Goal: Communication & Community: Answer question/provide support

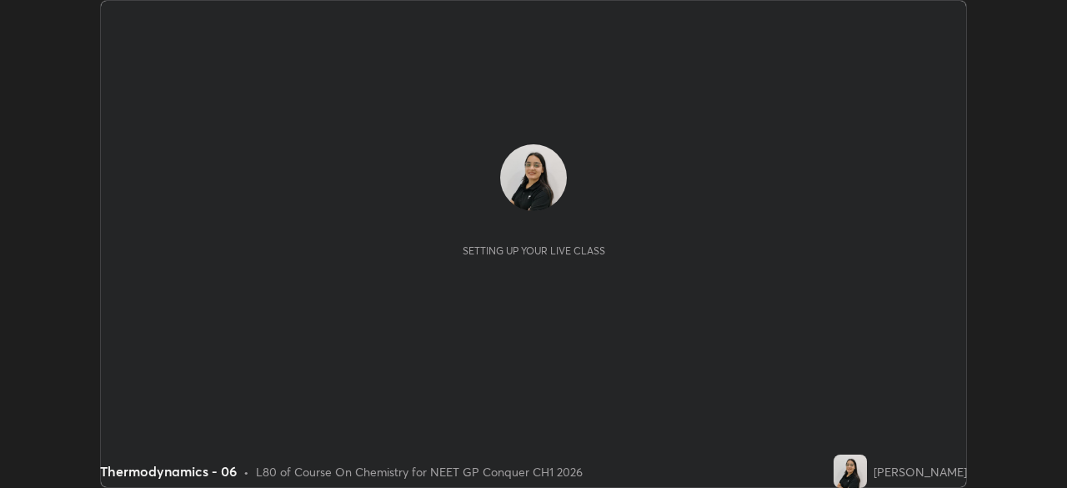
scroll to position [488, 1066]
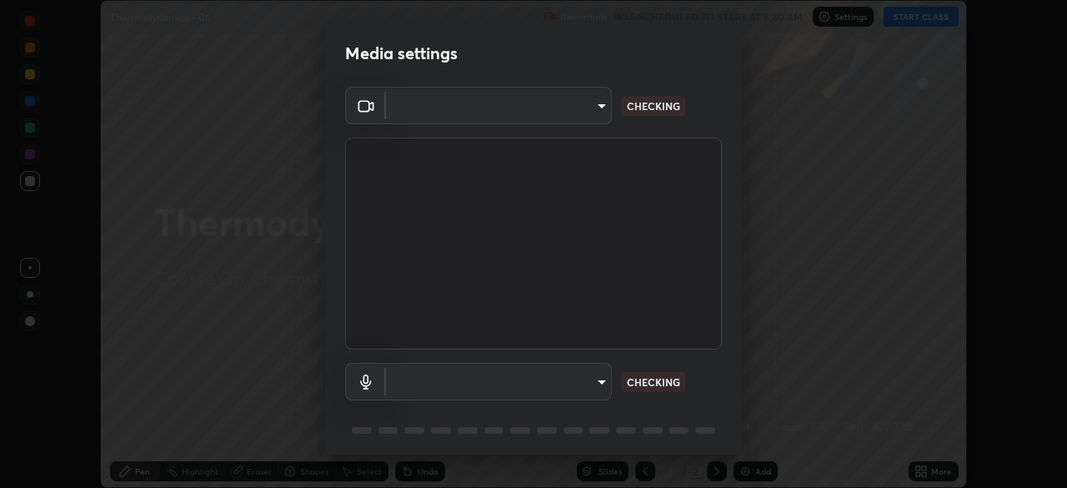
type input "1a0cd2fa9eaecc5464ce661d2c376d4f68bb2a1a8db1c3726163fcb70f995fb6"
type input "communications"
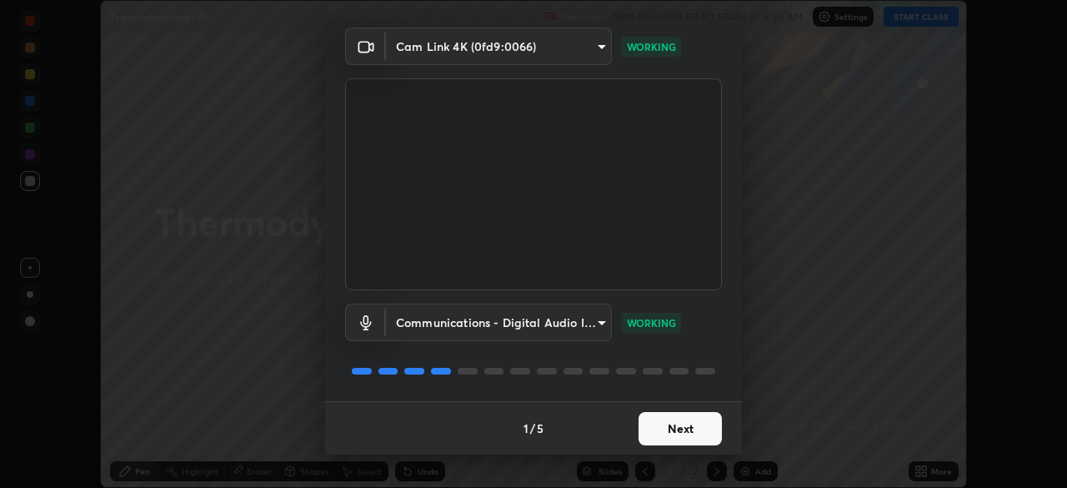
click at [695, 430] on button "Next" at bounding box center [680, 428] width 83 height 33
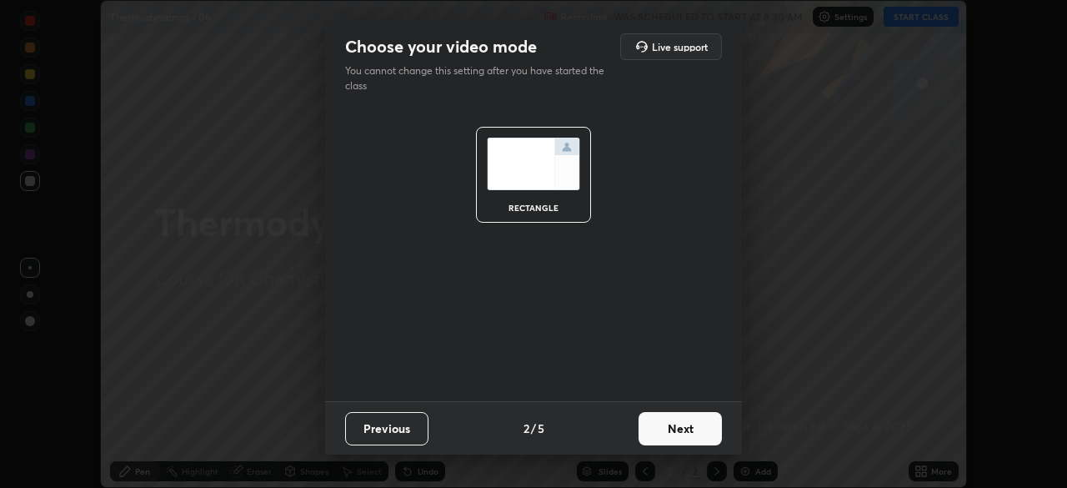
scroll to position [0, 0]
click at [690, 434] on button "Next" at bounding box center [680, 428] width 83 height 33
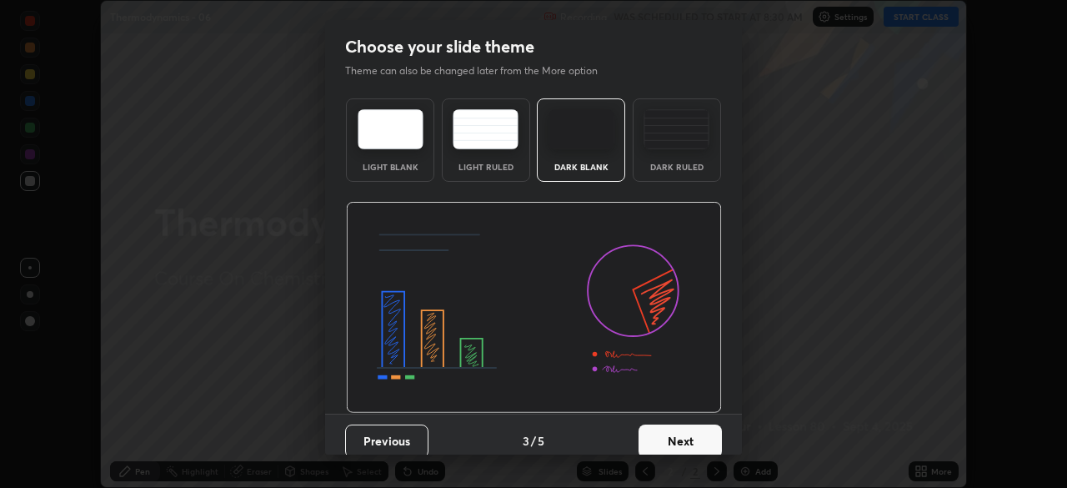
click at [688, 435] on button "Next" at bounding box center [680, 440] width 83 height 33
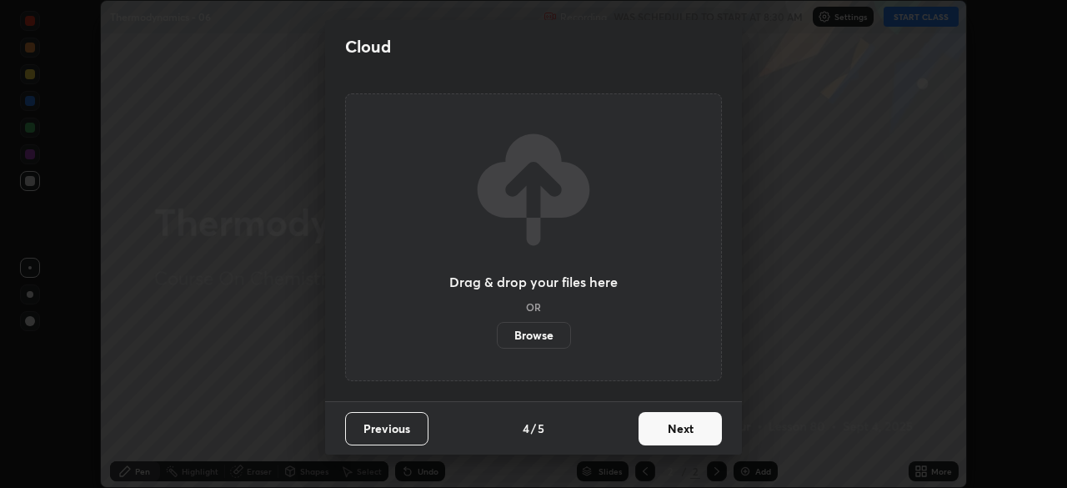
click at [690, 434] on button "Next" at bounding box center [680, 428] width 83 height 33
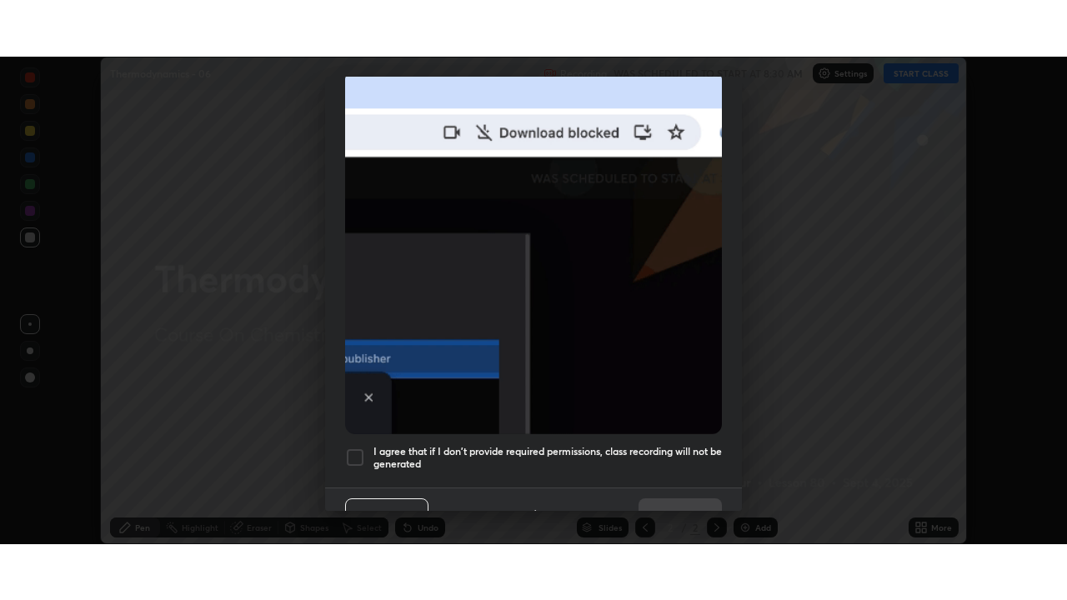
scroll to position [394, 0]
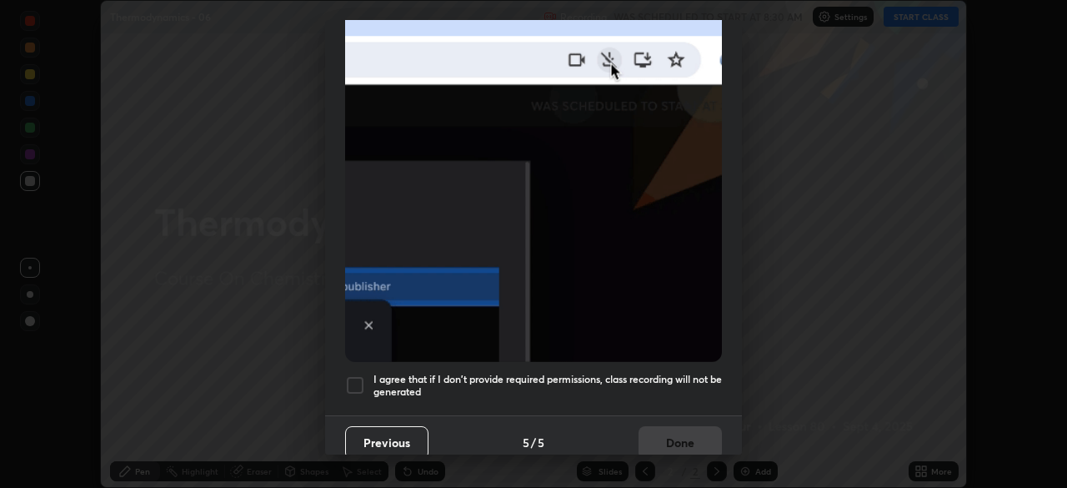
click at [356, 378] on div at bounding box center [355, 385] width 20 height 20
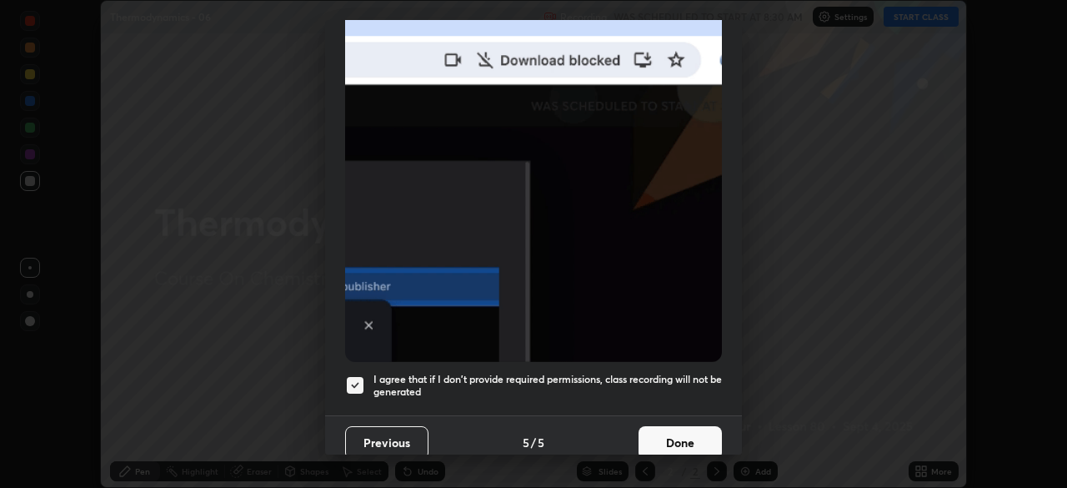
click at [665, 436] on button "Done" at bounding box center [680, 442] width 83 height 33
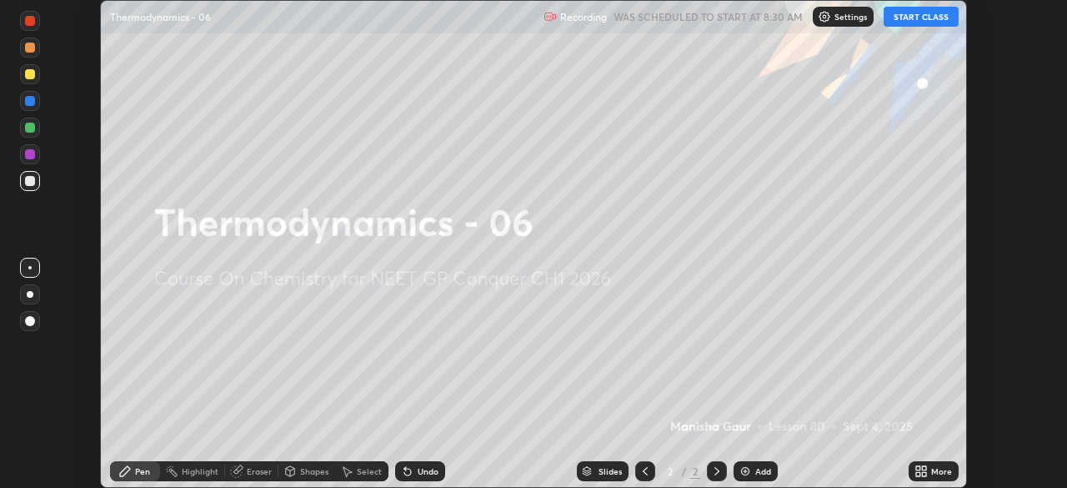
click at [916, 20] on button "START CLASS" at bounding box center [921, 17] width 75 height 20
click at [923, 471] on icon at bounding box center [921, 470] width 13 height 13
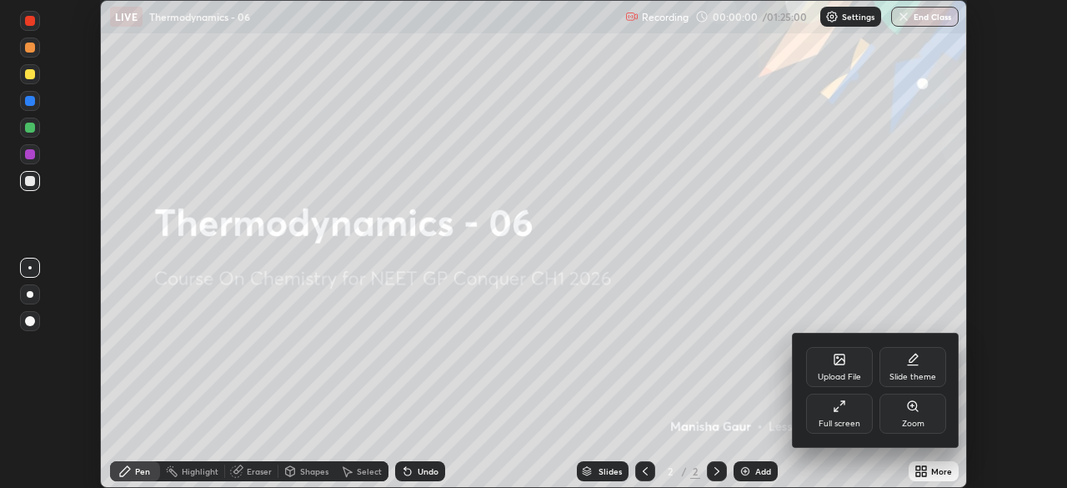
click at [849, 424] on div "Full screen" at bounding box center [840, 423] width 42 height 8
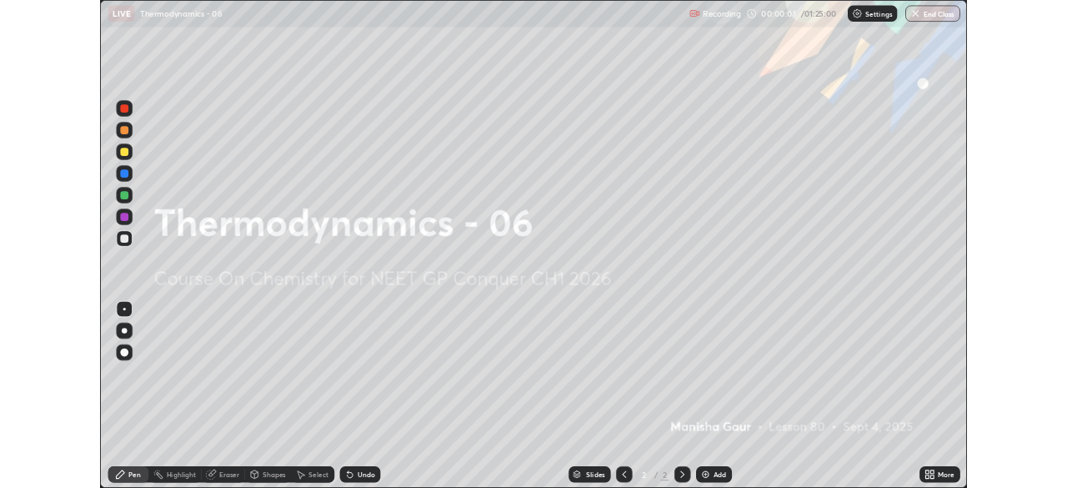
scroll to position [600, 1067]
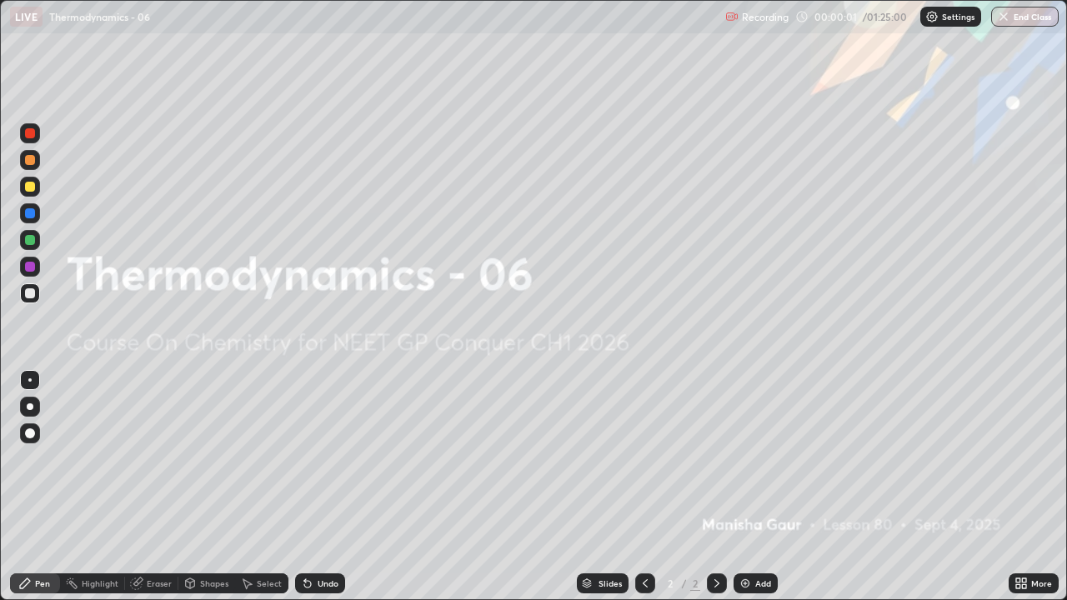
click at [1032, 487] on div "More" at bounding box center [1041, 583] width 21 height 8
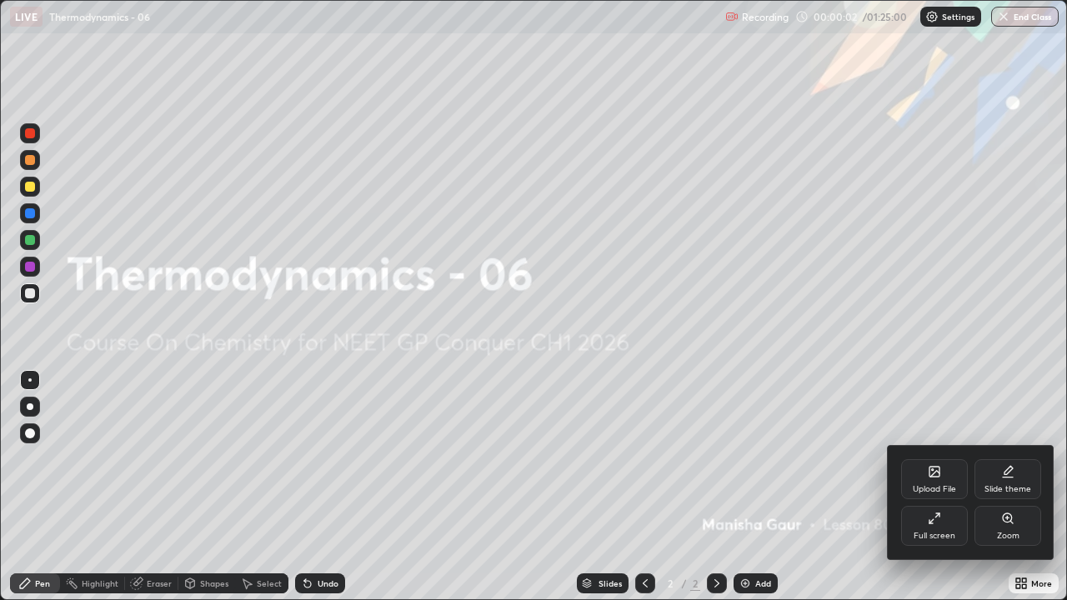
click at [1026, 487] on div "Slide theme" at bounding box center [1008, 489] width 47 height 8
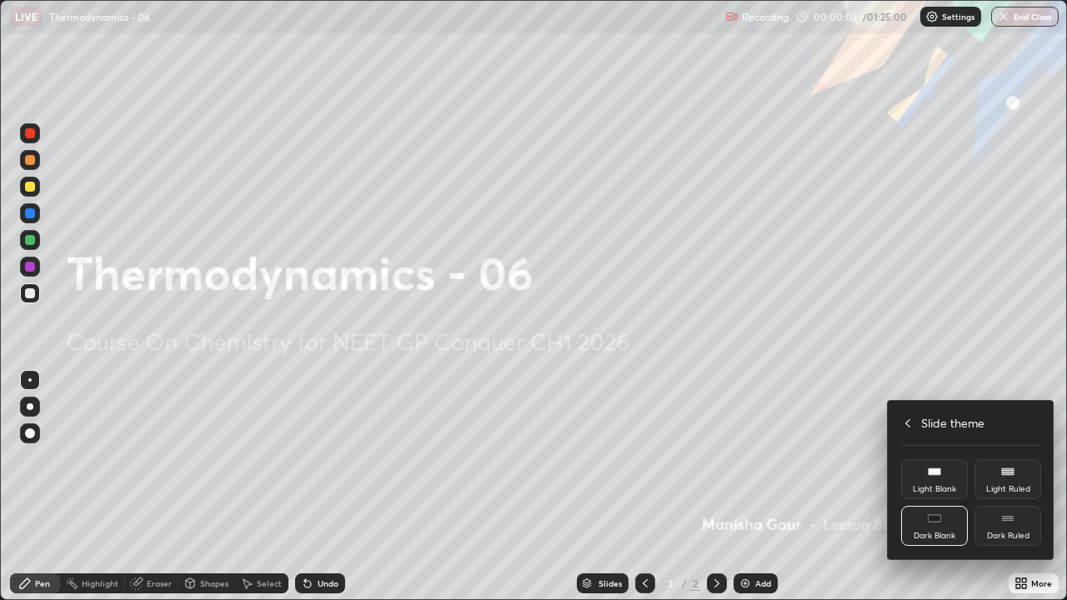
click at [1011, 487] on div "Dark Ruled" at bounding box center [1008, 526] width 67 height 40
click at [870, 487] on div at bounding box center [533, 300] width 1067 height 600
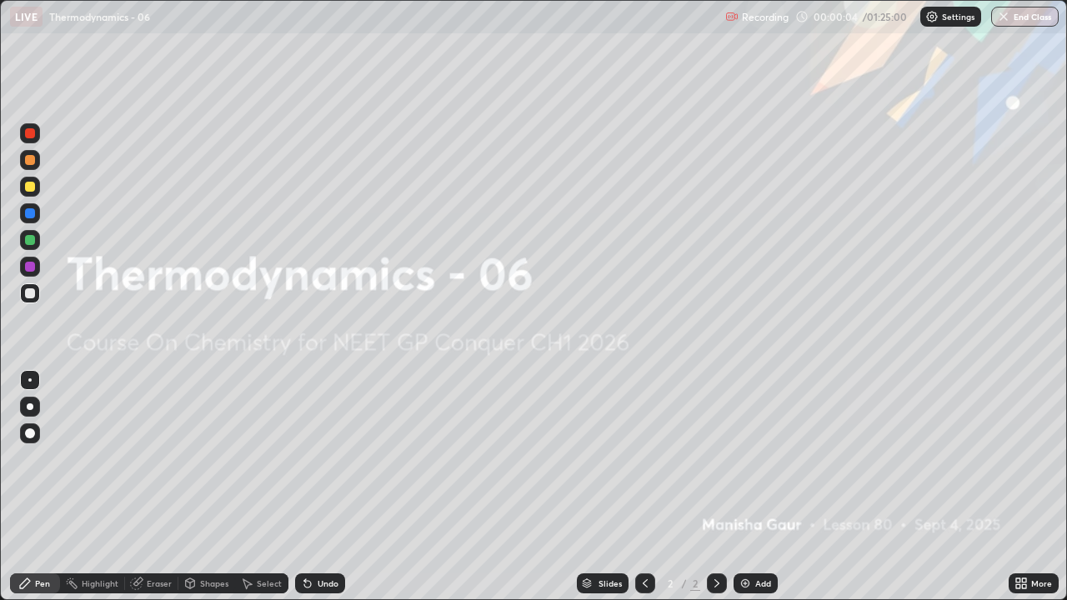
click at [760, 487] on div "Add" at bounding box center [763, 583] width 16 height 8
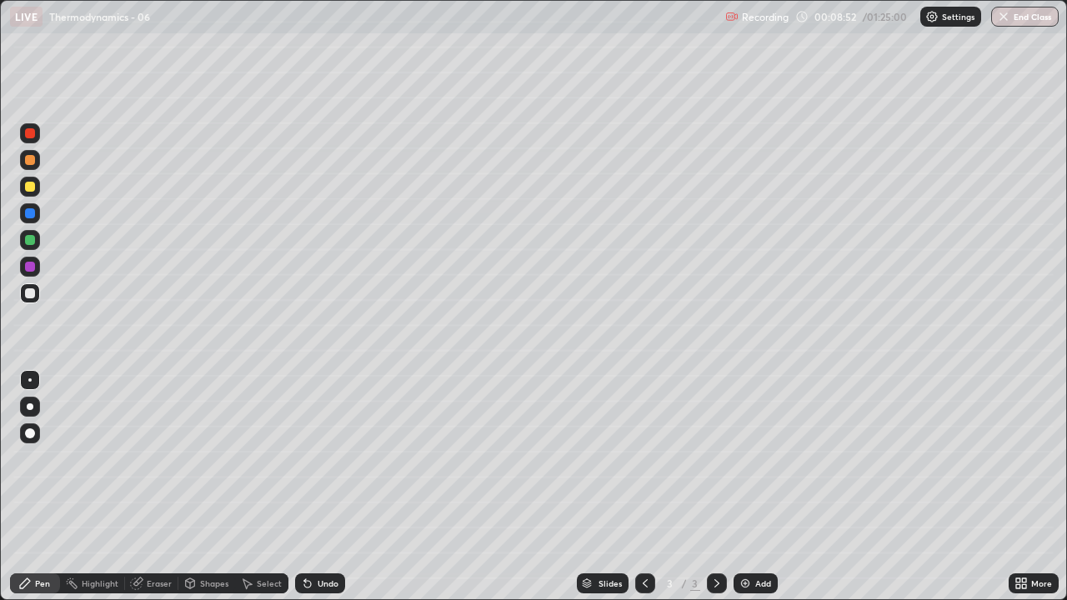
click at [144, 487] on div "Eraser" at bounding box center [151, 584] width 53 height 20
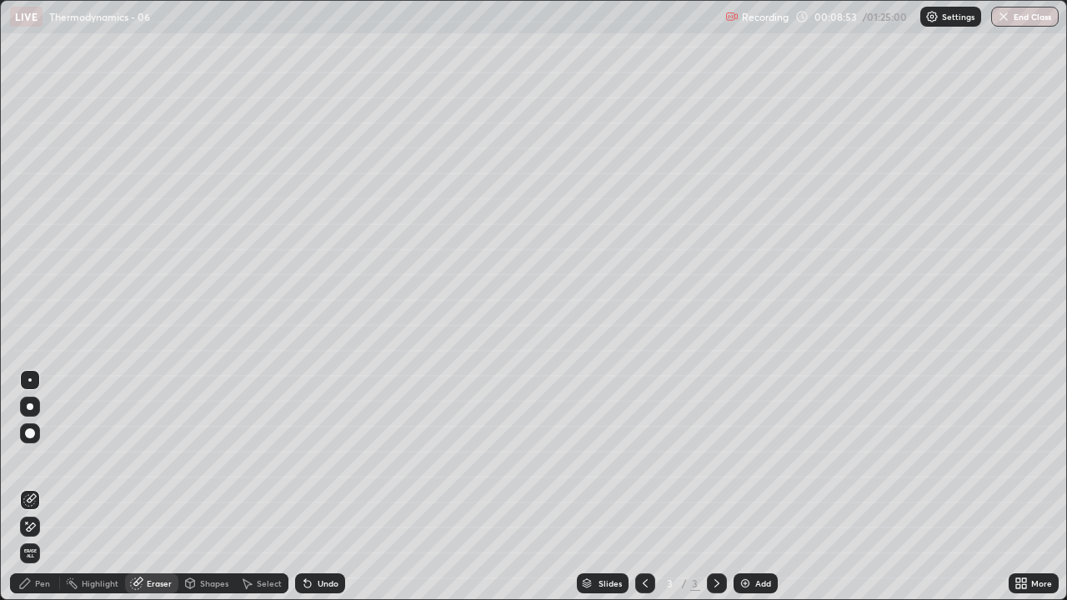
click at [30, 487] on span "Erase all" at bounding box center [30, 554] width 18 height 10
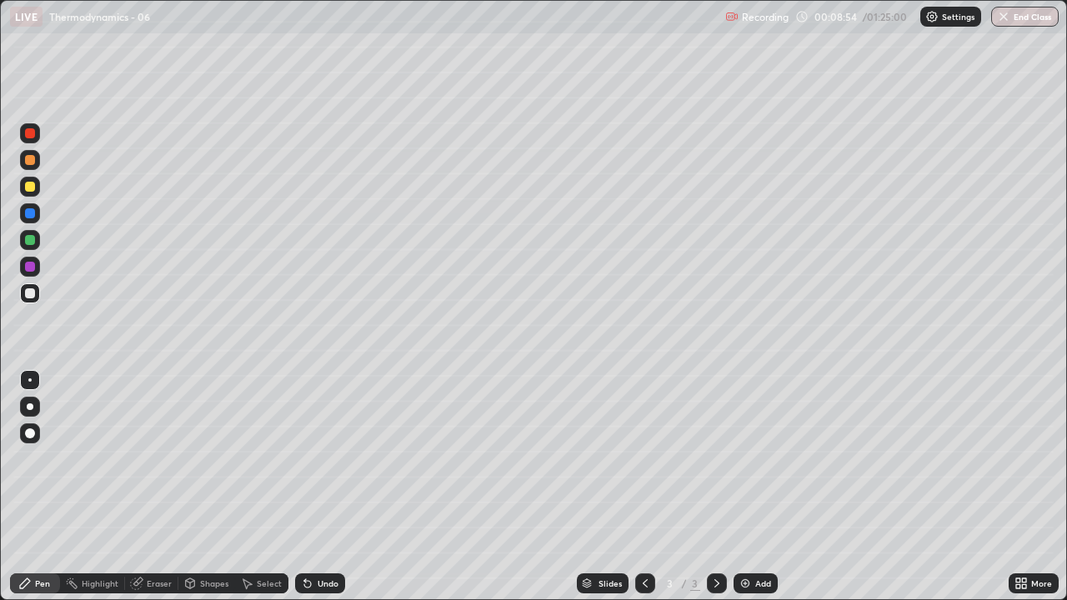
click at [42, 487] on div "Pen" at bounding box center [42, 583] width 15 height 8
click at [26, 243] on div at bounding box center [30, 240] width 10 height 10
click at [30, 266] on div at bounding box center [30, 267] width 10 height 10
click at [30, 295] on div at bounding box center [30, 293] width 10 height 10
click at [207, 487] on div "Shapes" at bounding box center [206, 584] width 57 height 20
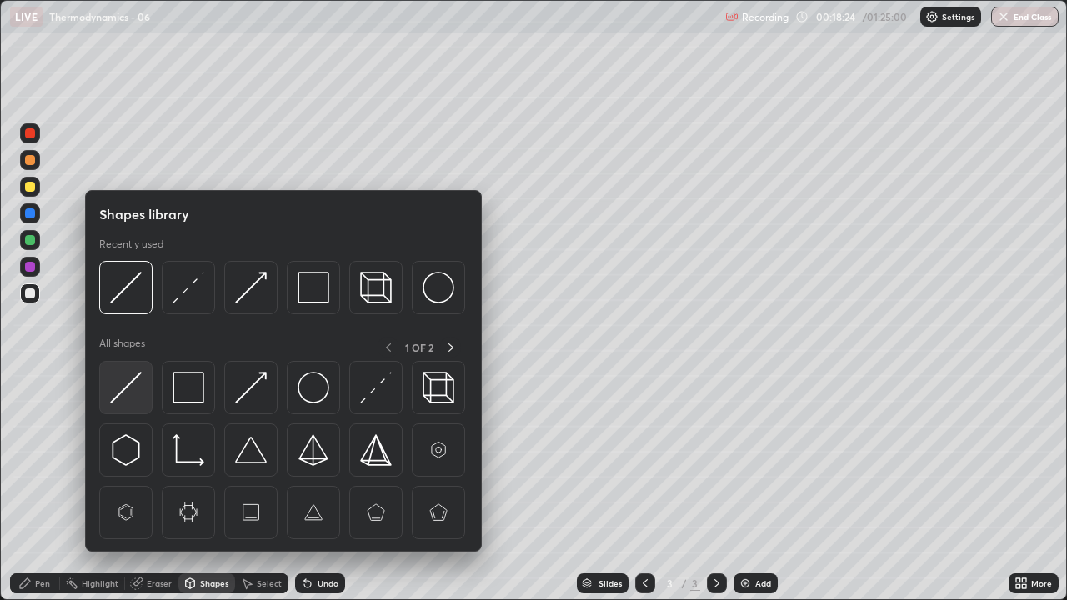
click at [130, 394] on img at bounding box center [126, 388] width 32 height 32
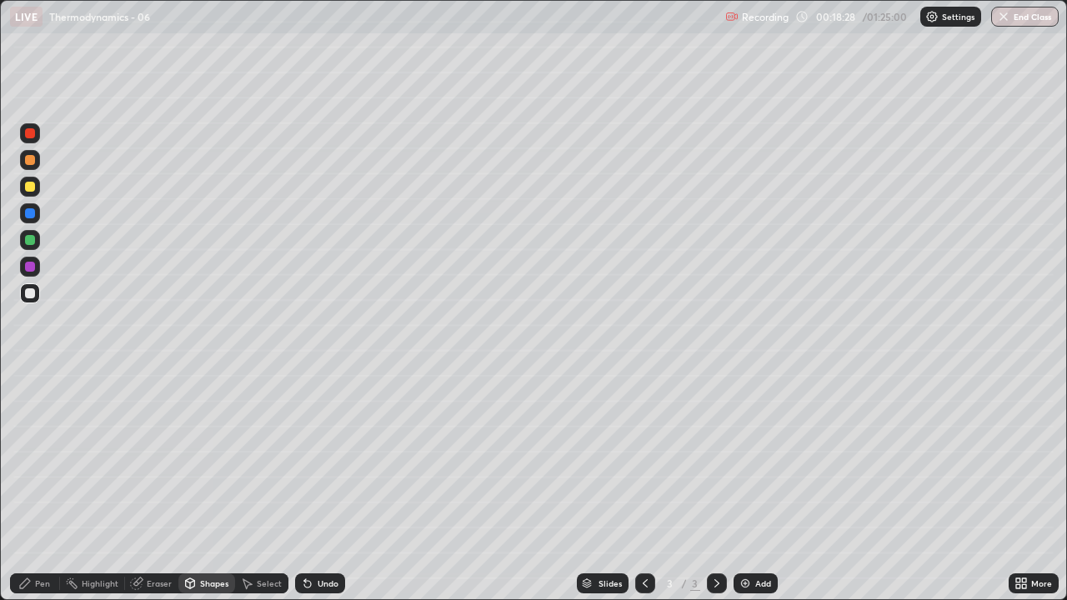
click at [43, 487] on div "Pen" at bounding box center [42, 583] width 15 height 8
click at [31, 241] on div at bounding box center [30, 240] width 10 height 10
click at [28, 266] on div at bounding box center [30, 267] width 10 height 10
click at [154, 487] on div "Eraser" at bounding box center [159, 583] width 25 height 8
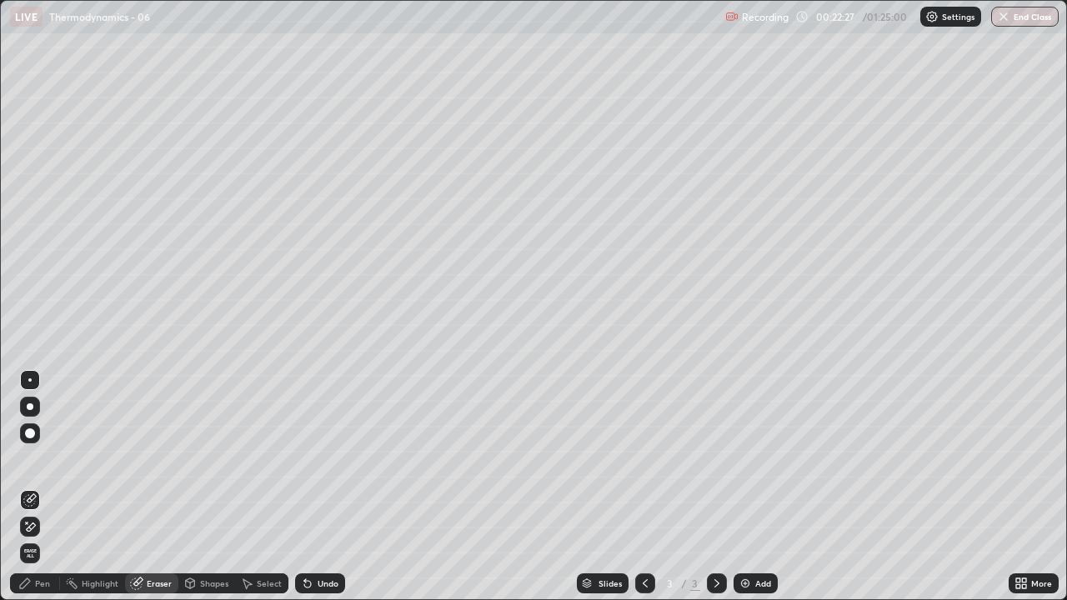
click at [47, 487] on div "Pen" at bounding box center [42, 583] width 15 height 8
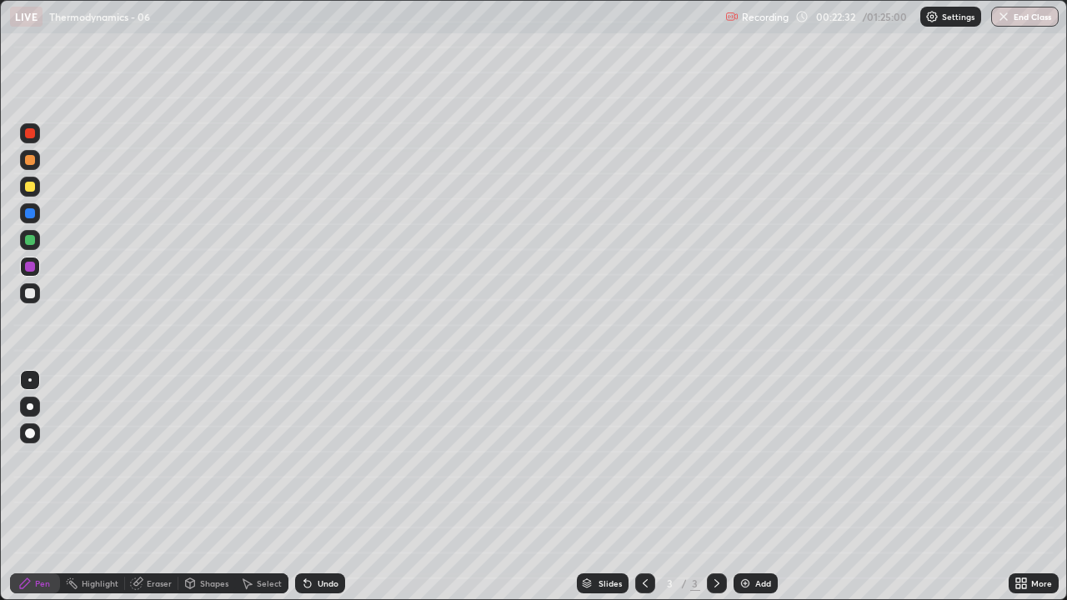
click at [37, 296] on div at bounding box center [30, 293] width 20 height 20
click at [745, 487] on img at bounding box center [745, 583] width 13 height 13
click at [32, 243] on div at bounding box center [30, 240] width 10 height 10
click at [30, 295] on div at bounding box center [30, 293] width 10 height 10
click at [29, 243] on div at bounding box center [30, 240] width 10 height 10
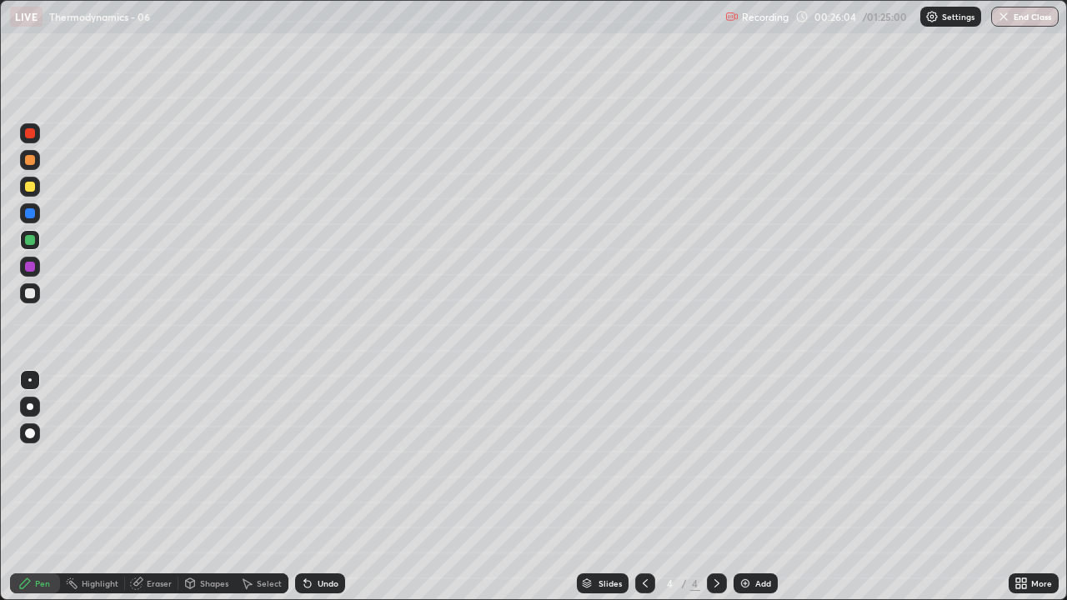
click at [324, 487] on div "Undo" at bounding box center [320, 584] width 50 height 20
click at [312, 487] on div "Undo" at bounding box center [320, 584] width 50 height 20
click at [313, 487] on div "Undo" at bounding box center [320, 584] width 50 height 20
click at [745, 487] on img at bounding box center [745, 583] width 13 height 13
click at [27, 243] on div at bounding box center [30, 240] width 10 height 10
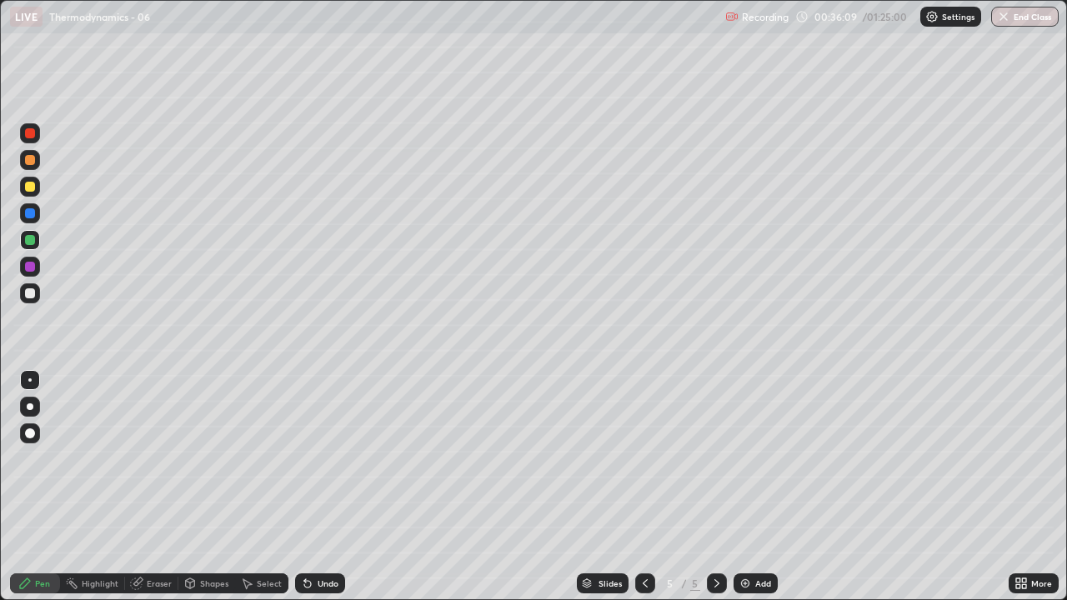
click at [740, 487] on img at bounding box center [745, 583] width 13 height 13
click at [200, 487] on div "Shapes" at bounding box center [214, 583] width 28 height 8
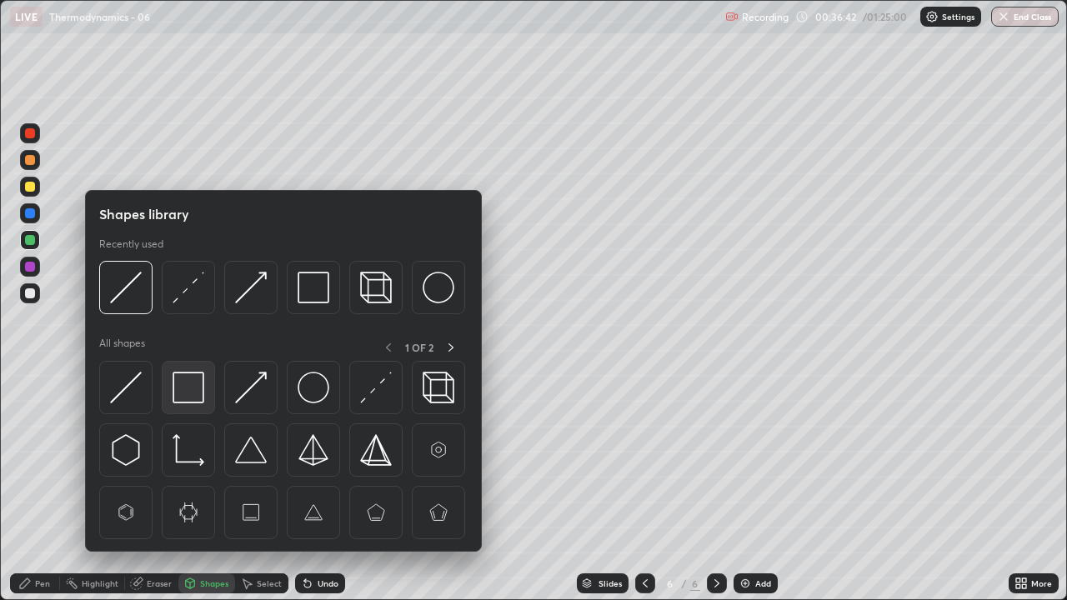
click at [192, 397] on img at bounding box center [189, 388] width 32 height 32
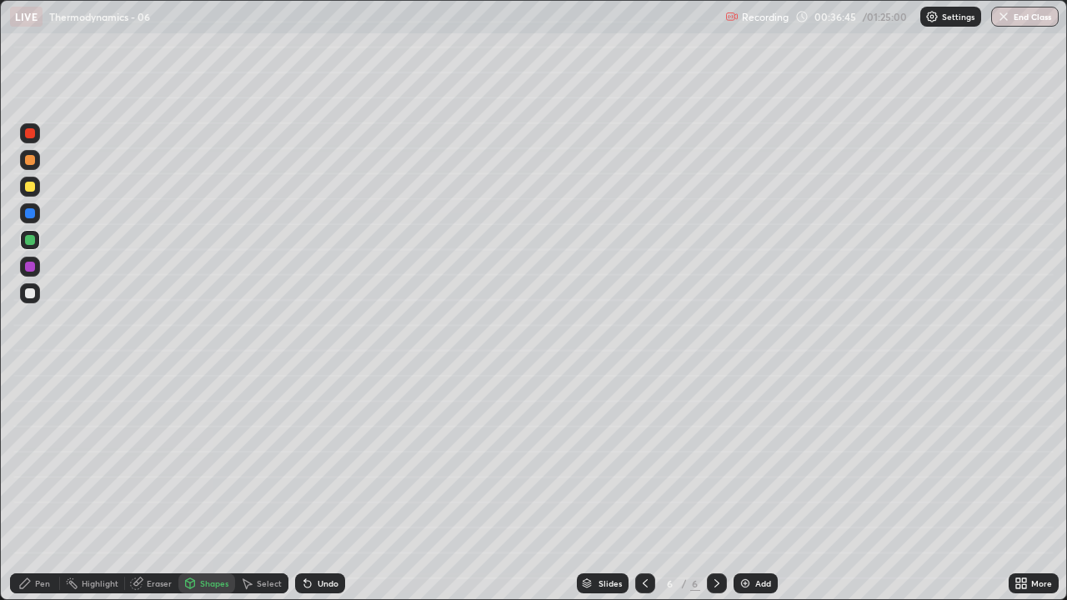
click at [43, 487] on div "Pen" at bounding box center [35, 584] width 50 height 20
click at [29, 193] on div at bounding box center [30, 187] width 20 height 20
click at [26, 296] on div at bounding box center [30, 293] width 10 height 10
click at [157, 487] on div "Eraser" at bounding box center [159, 583] width 25 height 8
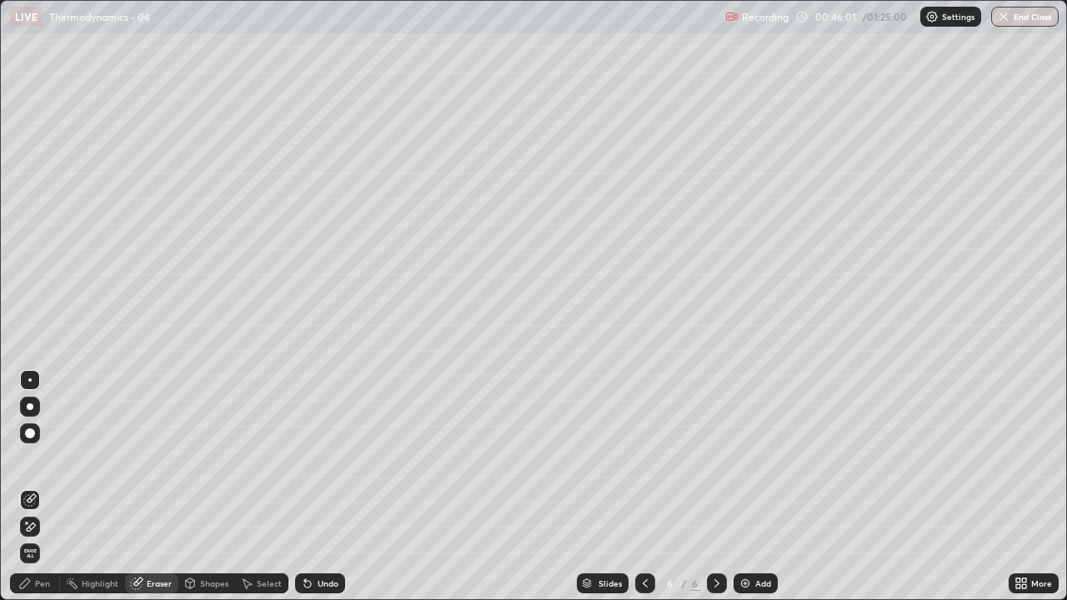
click at [48, 487] on div "Pen" at bounding box center [42, 583] width 15 height 8
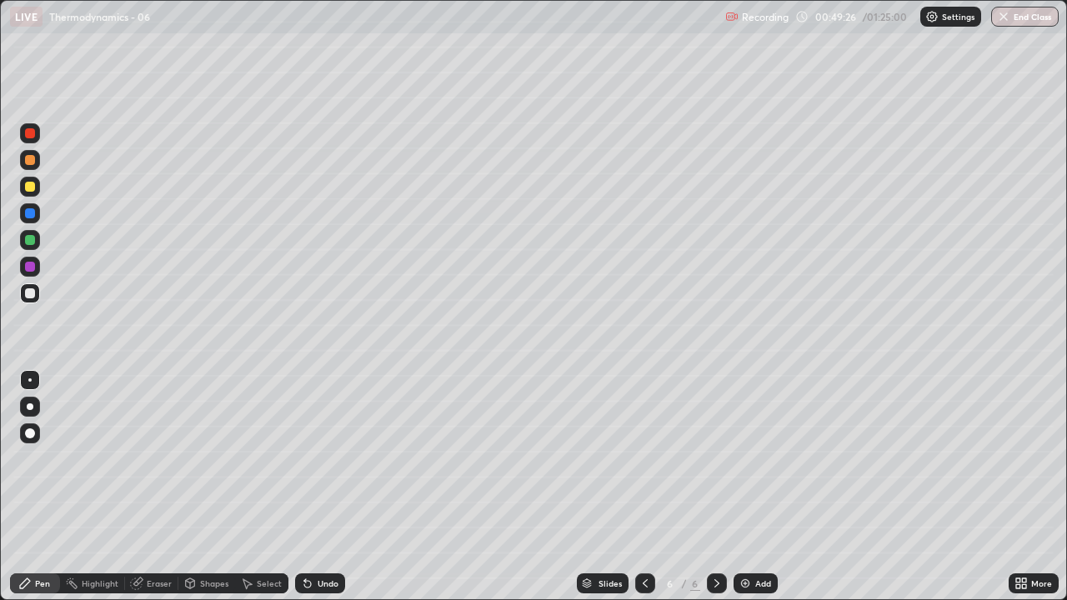
click at [33, 190] on div at bounding box center [30, 187] width 10 height 10
click at [30, 241] on div at bounding box center [30, 240] width 10 height 10
click at [28, 214] on div at bounding box center [30, 213] width 10 height 10
click at [318, 487] on div "Undo" at bounding box center [328, 583] width 21 height 8
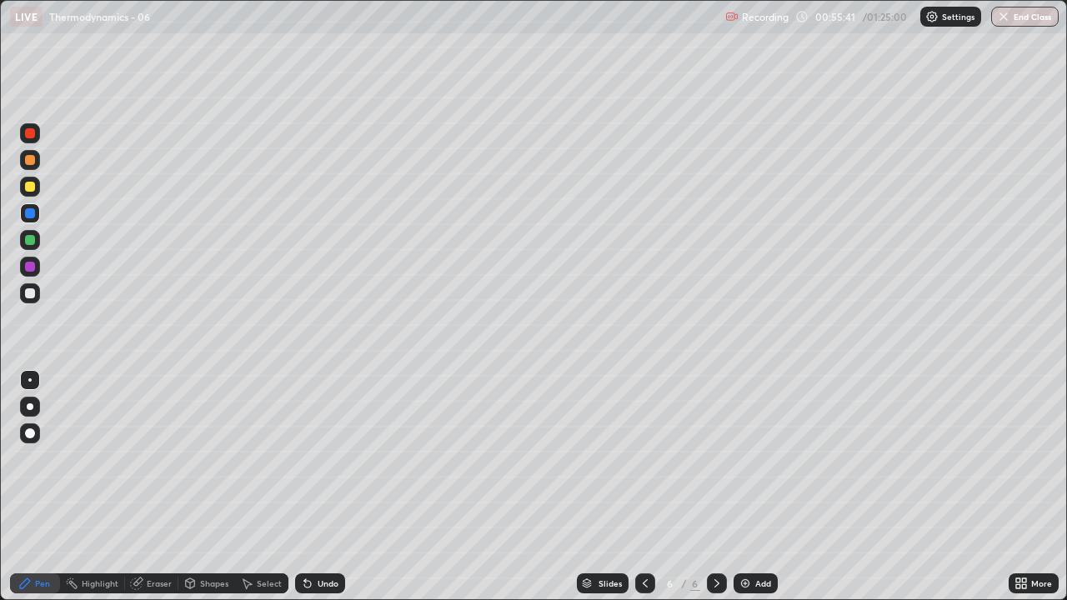
click at [302, 487] on div "Undo" at bounding box center [320, 584] width 50 height 20
click at [29, 298] on div at bounding box center [30, 293] width 20 height 20
click at [320, 487] on div "Undo" at bounding box center [328, 583] width 21 height 8
click at [325, 487] on div "Undo" at bounding box center [328, 583] width 21 height 8
click at [328, 487] on div "Undo" at bounding box center [328, 583] width 21 height 8
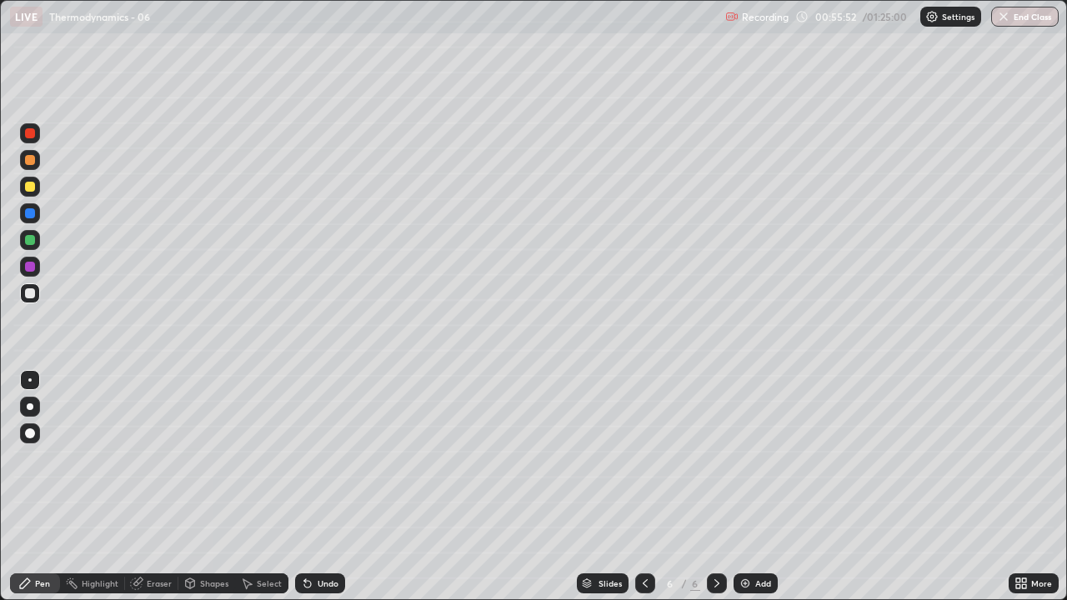
click at [321, 487] on div "Undo" at bounding box center [328, 583] width 21 height 8
click at [322, 487] on div "Undo" at bounding box center [328, 583] width 21 height 8
click at [320, 487] on div "Undo" at bounding box center [328, 583] width 21 height 8
click at [319, 487] on div "Undo" at bounding box center [320, 584] width 50 height 20
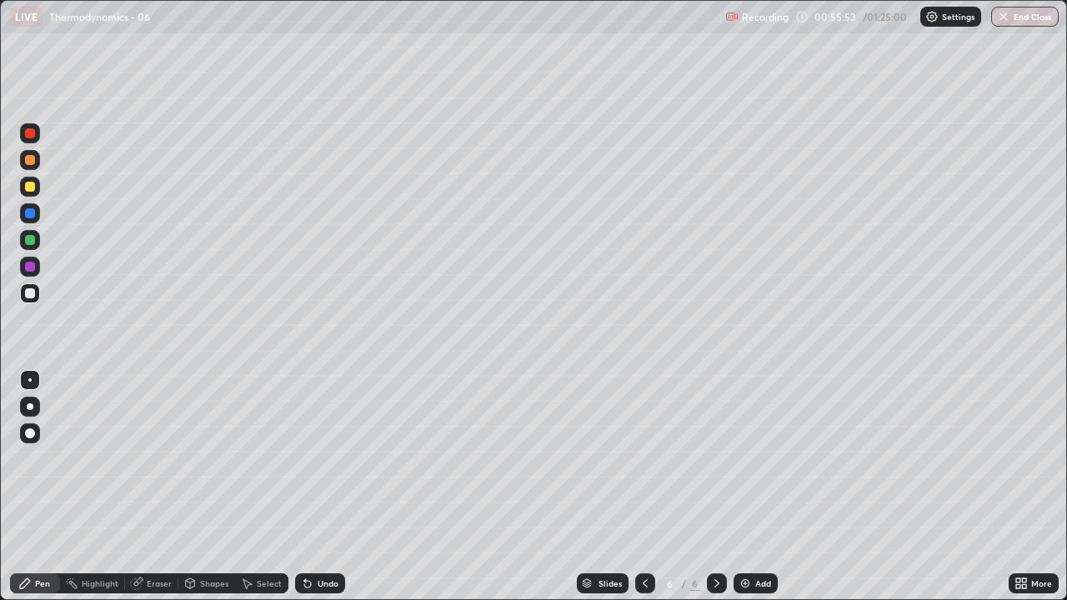
click at [319, 487] on div "Undo" at bounding box center [320, 584] width 50 height 20
click at [319, 487] on div "Undo" at bounding box center [328, 583] width 21 height 8
click at [319, 487] on div "Undo" at bounding box center [320, 584] width 50 height 20
click at [153, 487] on div "Eraser" at bounding box center [159, 583] width 25 height 8
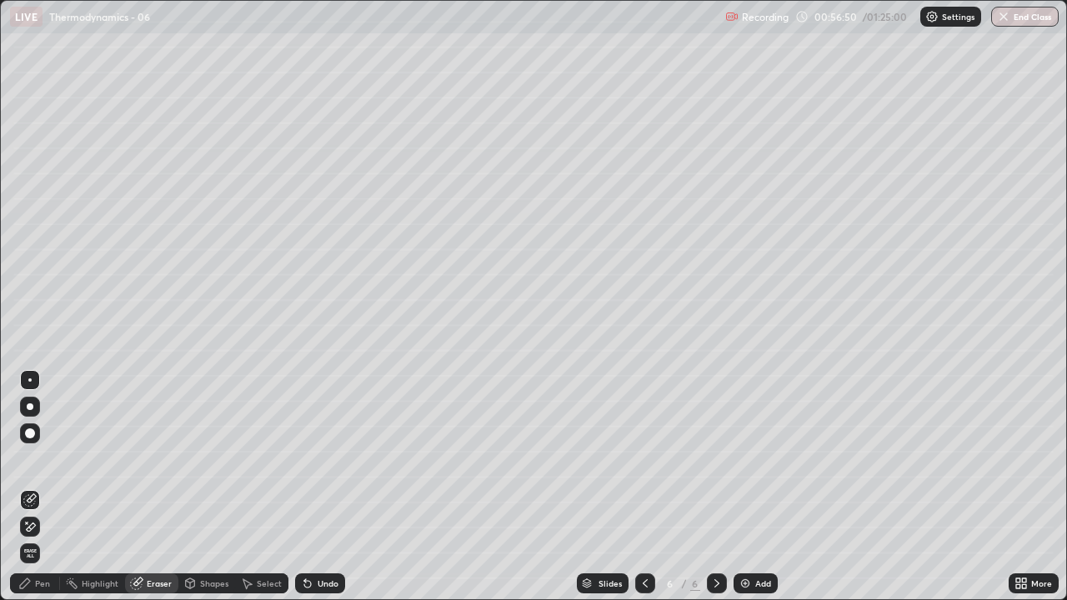
click at [28, 487] on icon at bounding box center [25, 584] width 10 height 10
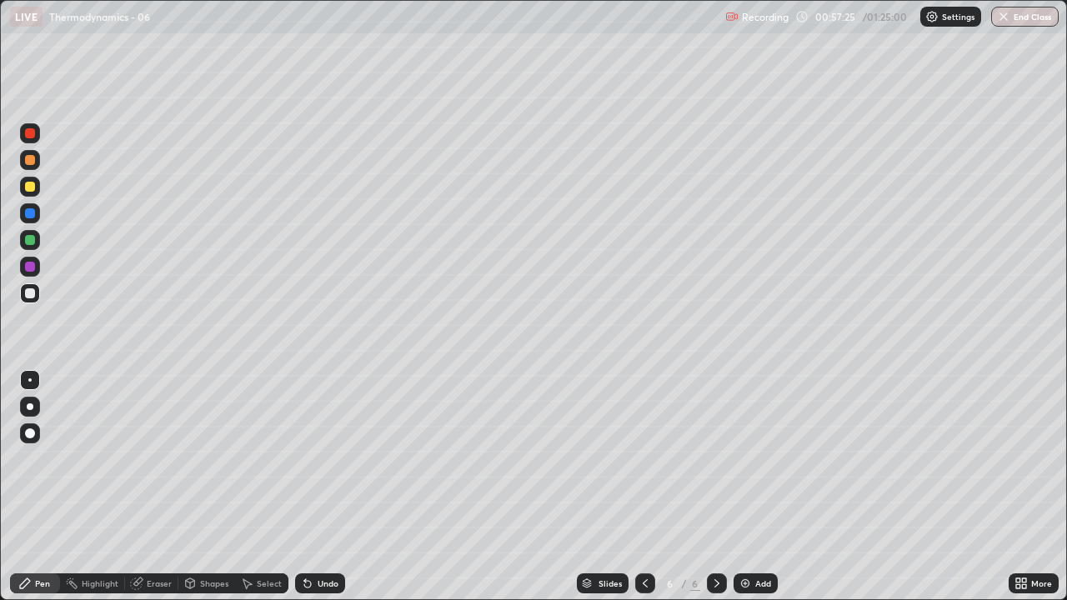
click at [148, 487] on div "Eraser" at bounding box center [159, 583] width 25 height 8
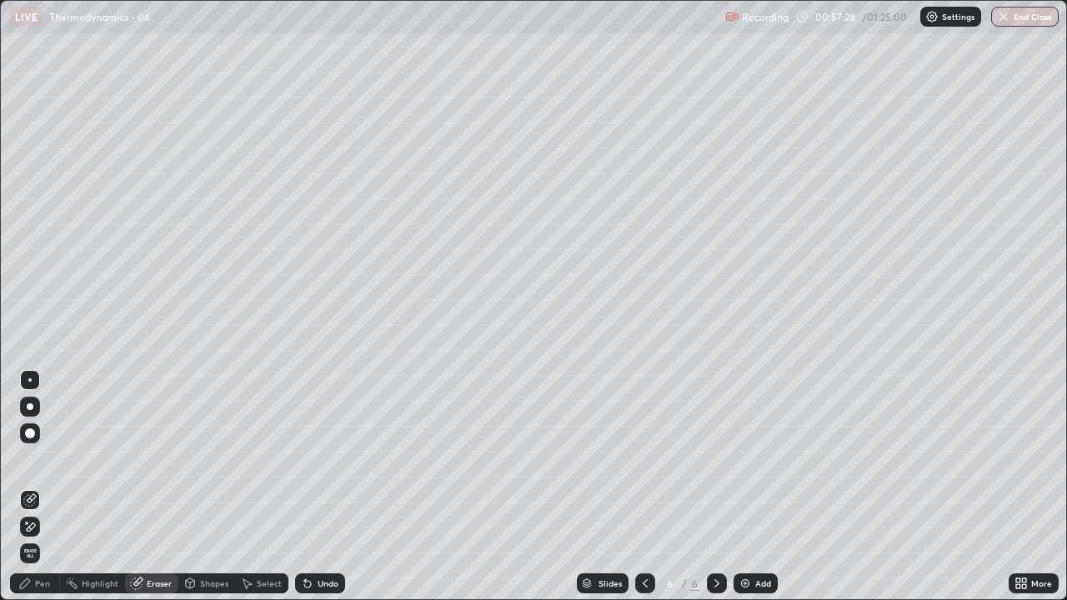
click at [46, 487] on div "Pen" at bounding box center [42, 583] width 15 height 8
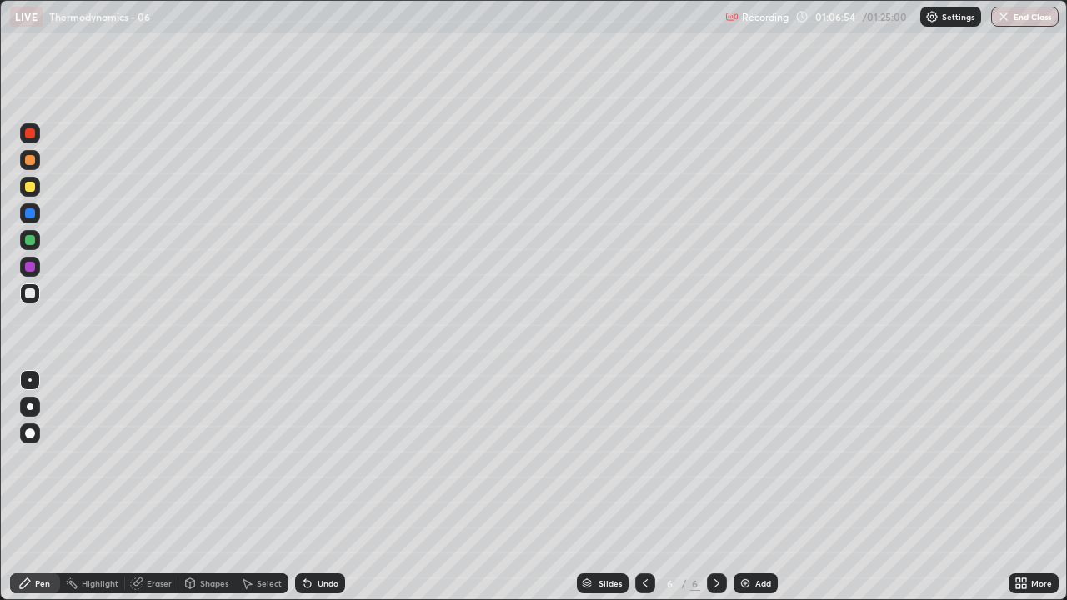
click at [740, 487] on img at bounding box center [745, 583] width 13 height 13
click at [34, 194] on div at bounding box center [30, 187] width 20 height 20
click at [32, 233] on div at bounding box center [30, 240] width 20 height 20
click at [29, 296] on div at bounding box center [30, 293] width 10 height 10
click at [746, 487] on img at bounding box center [745, 583] width 13 height 13
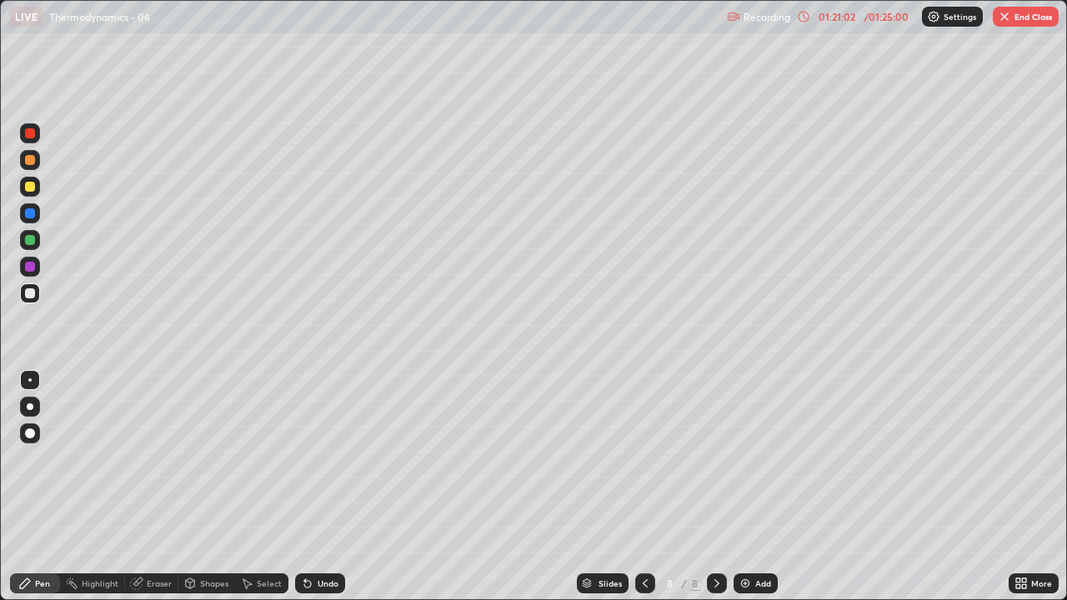
click at [1027, 15] on button "End Class" at bounding box center [1026, 17] width 66 height 20
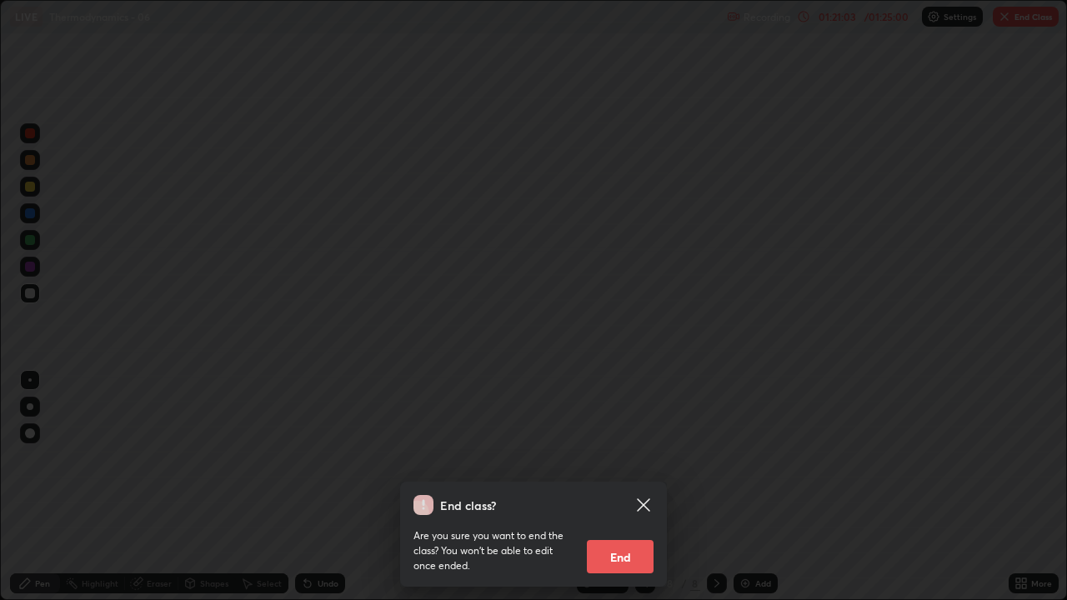
click at [630, 487] on button "End" at bounding box center [620, 556] width 67 height 33
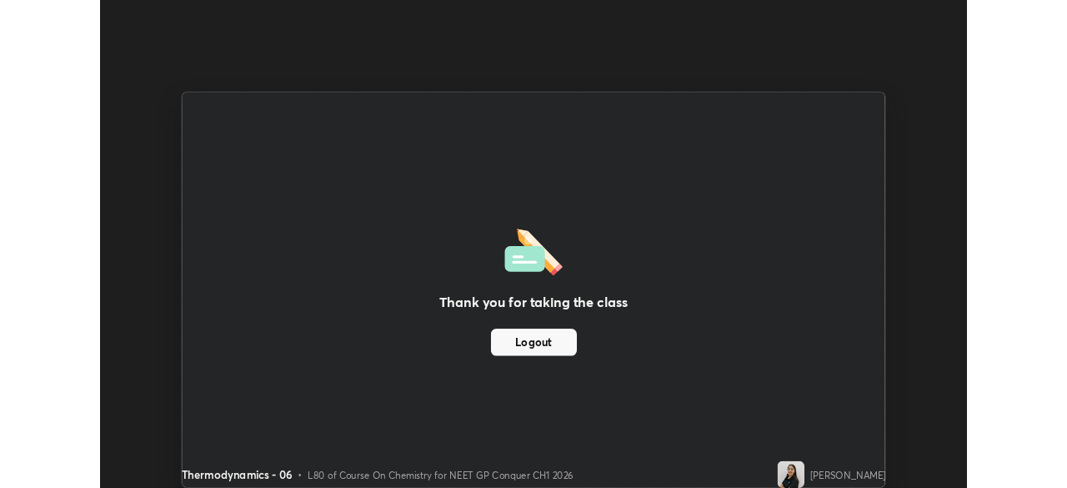
scroll to position [82891, 82311]
